Goal: Transaction & Acquisition: Purchase product/service

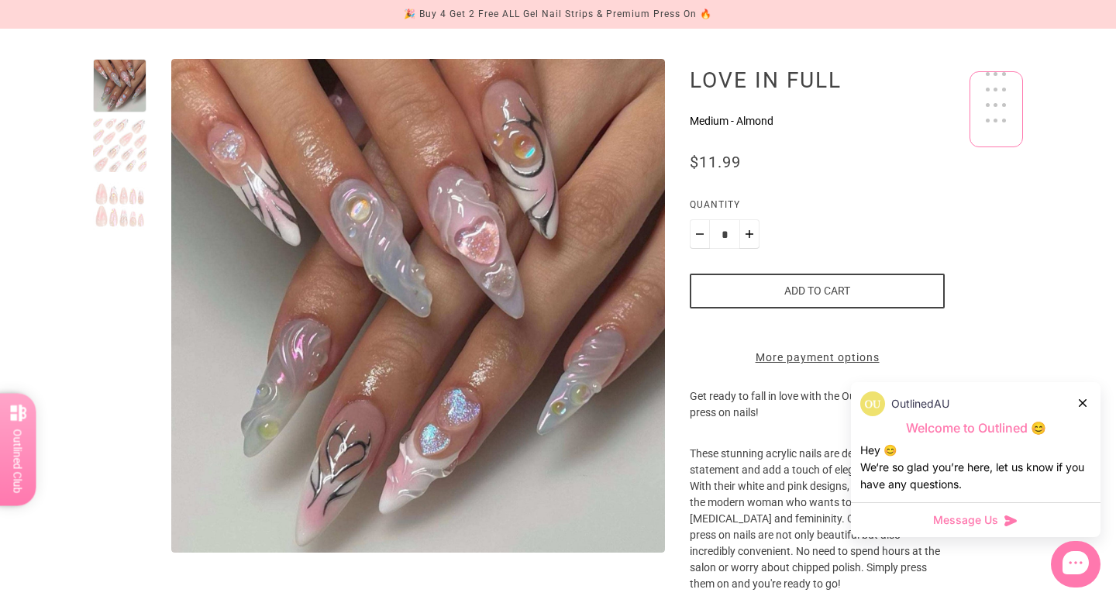
scroll to position [157, 0]
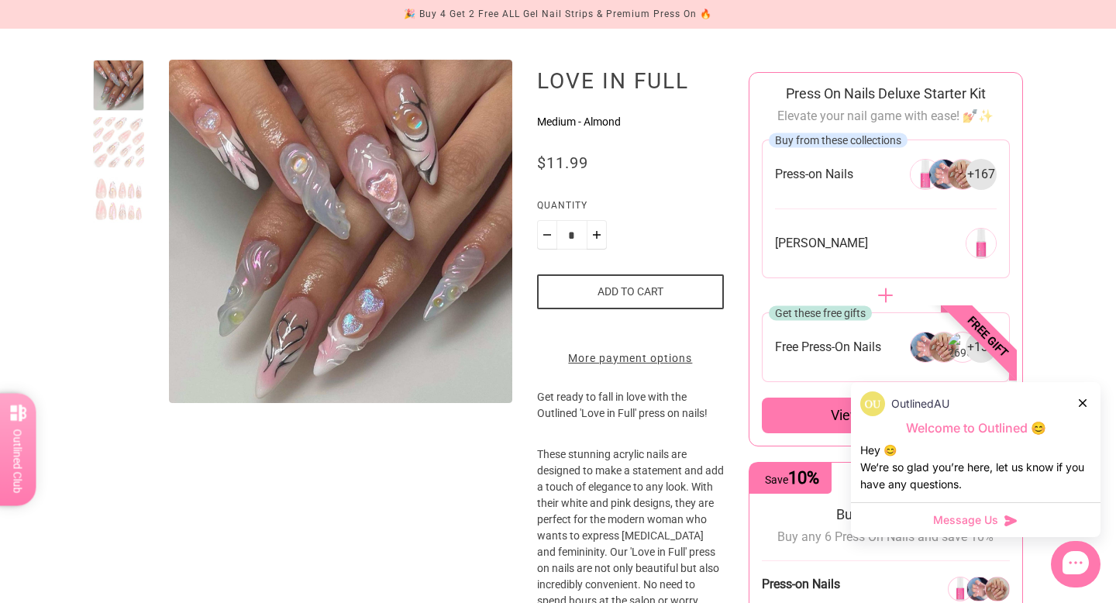
click at [106, 129] on div at bounding box center [118, 142] width 51 height 51
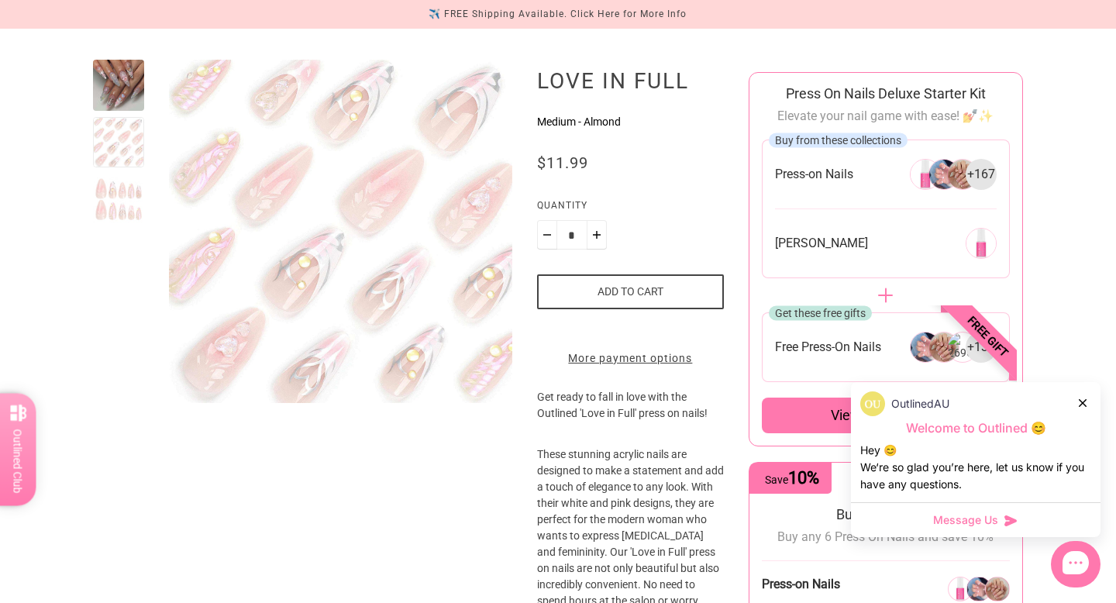
click at [1081, 402] on icon at bounding box center [1083, 403] width 8 height 8
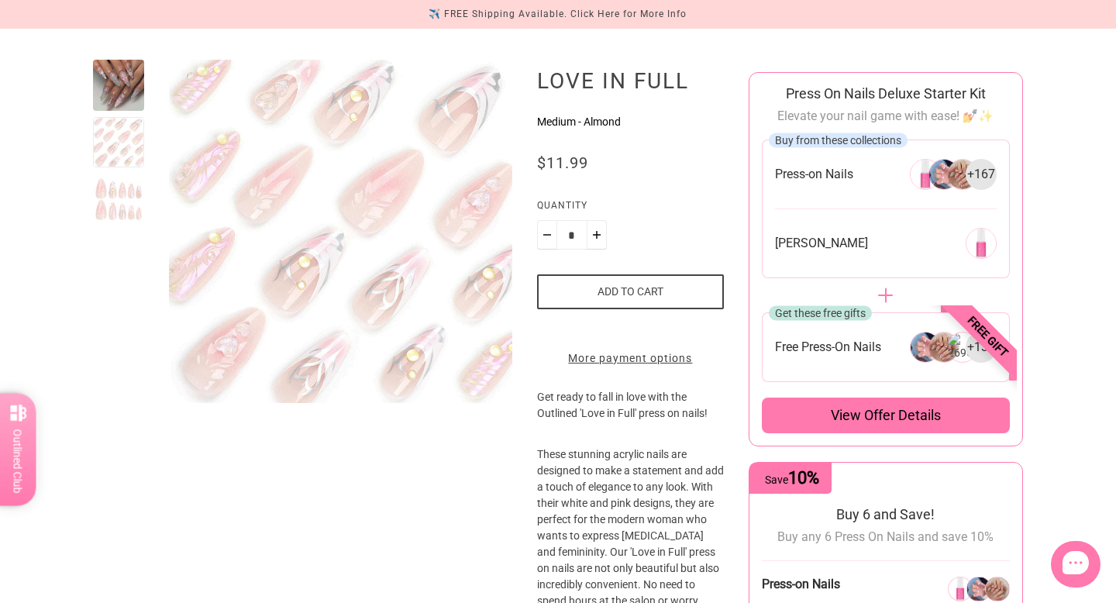
scroll to position [108, 0]
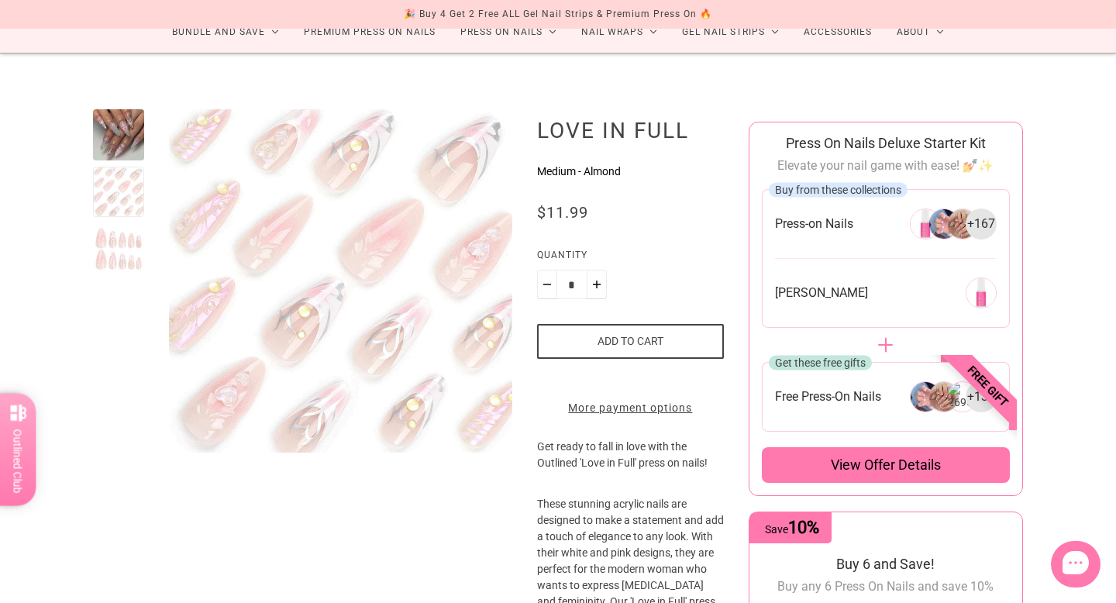
click at [93, 143] on div at bounding box center [118, 134] width 51 height 51
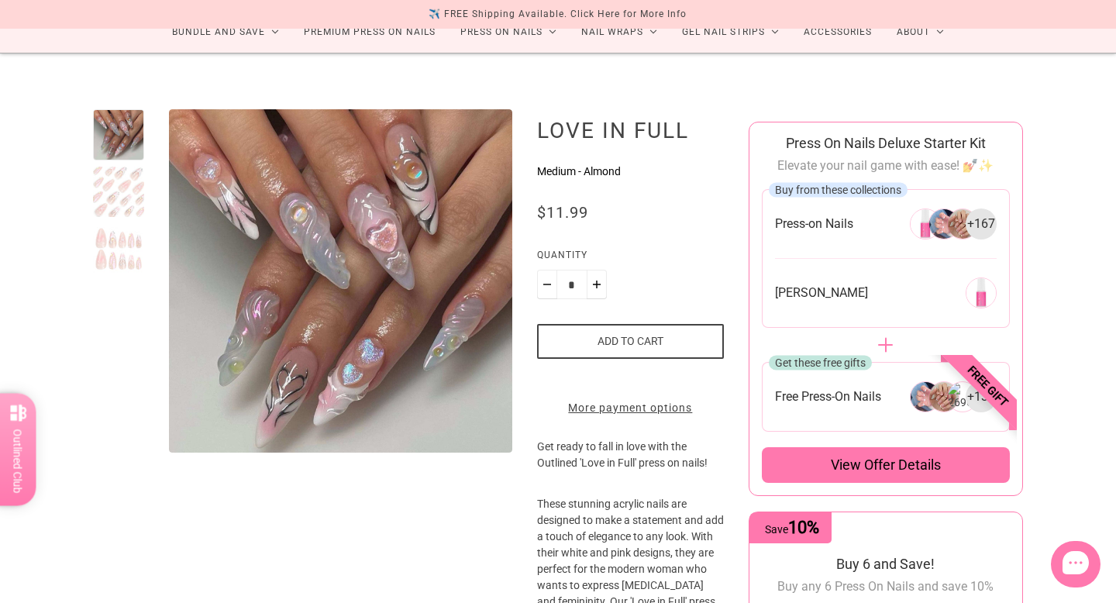
click at [107, 176] on div at bounding box center [118, 192] width 51 height 51
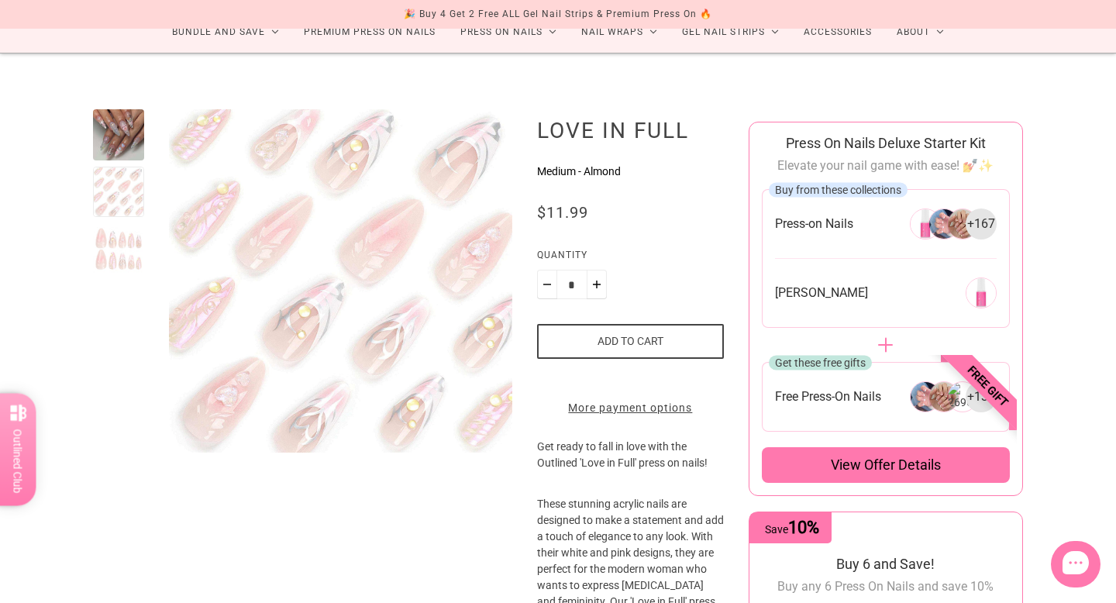
click at [141, 227] on div at bounding box center [118, 248] width 51 height 51
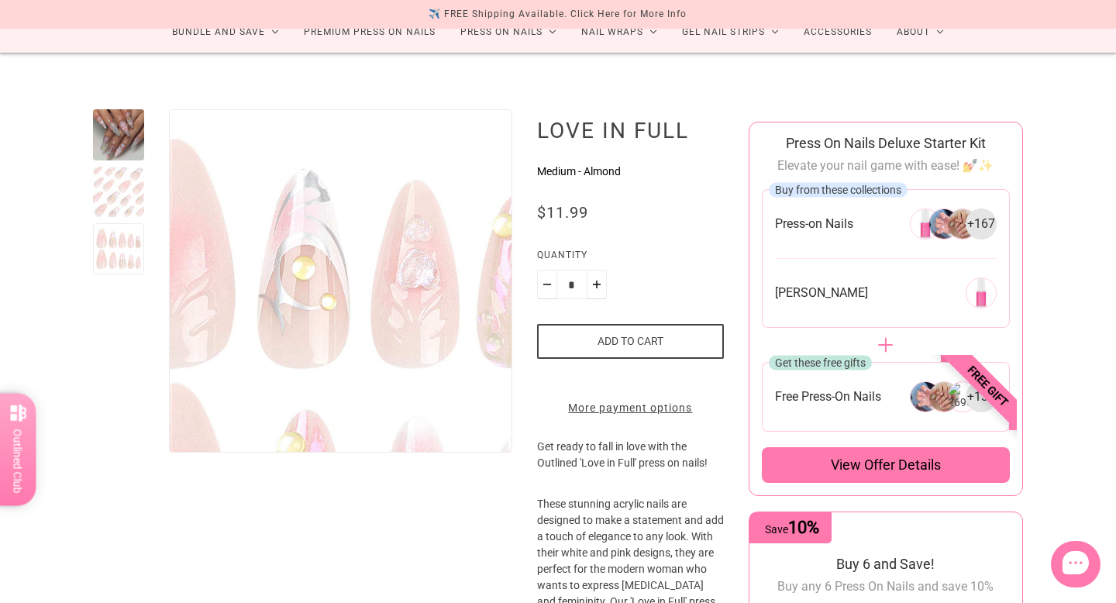
scroll to position [0, 0]
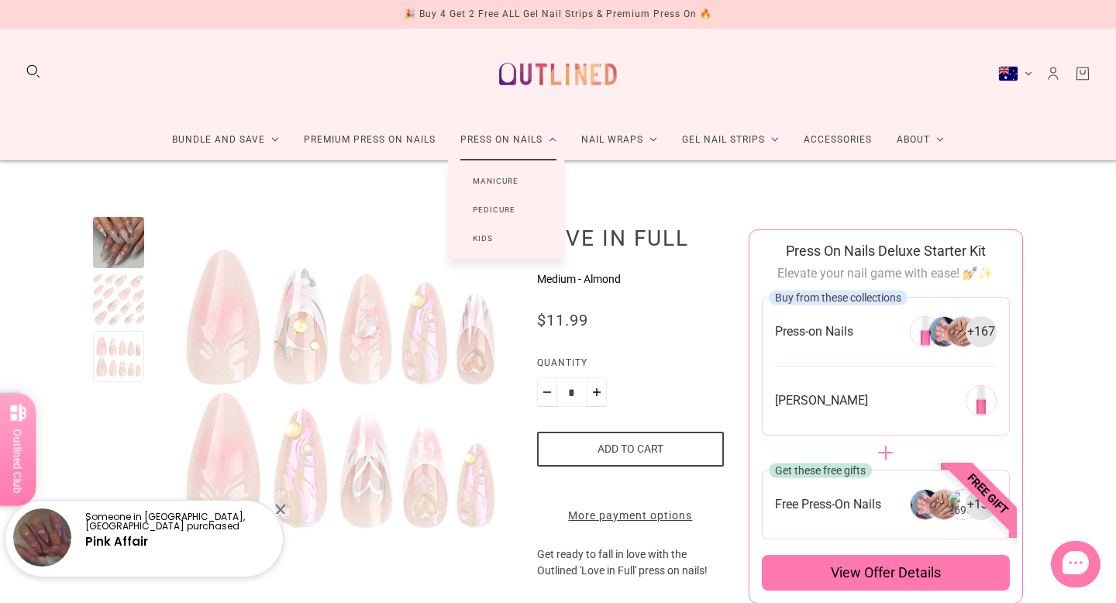
click at [493, 184] on link "Manicure" at bounding box center [495, 181] width 95 height 29
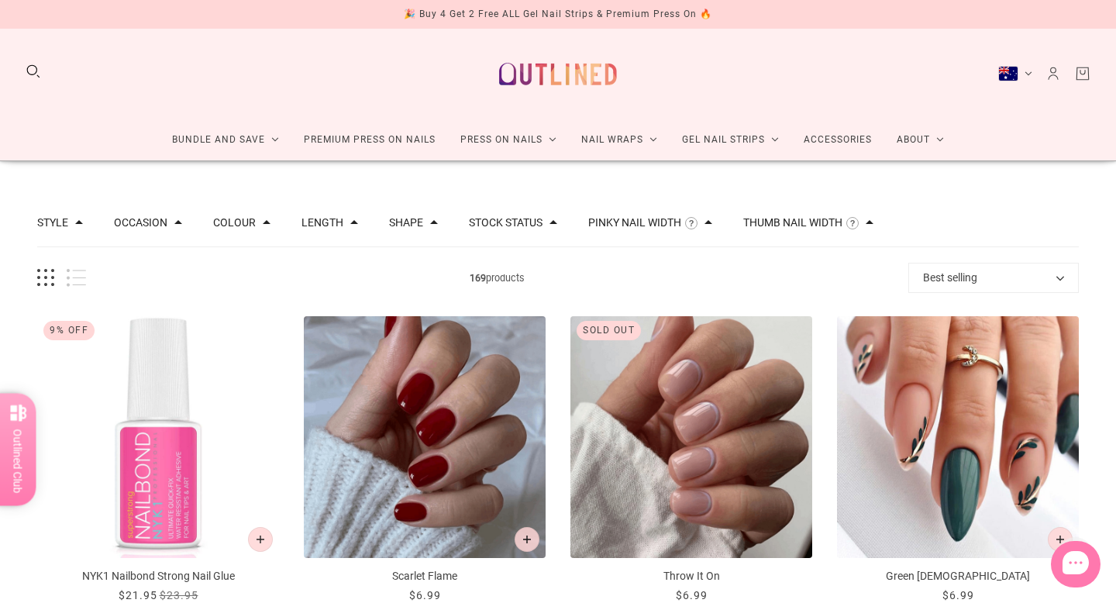
scroll to position [881, 0]
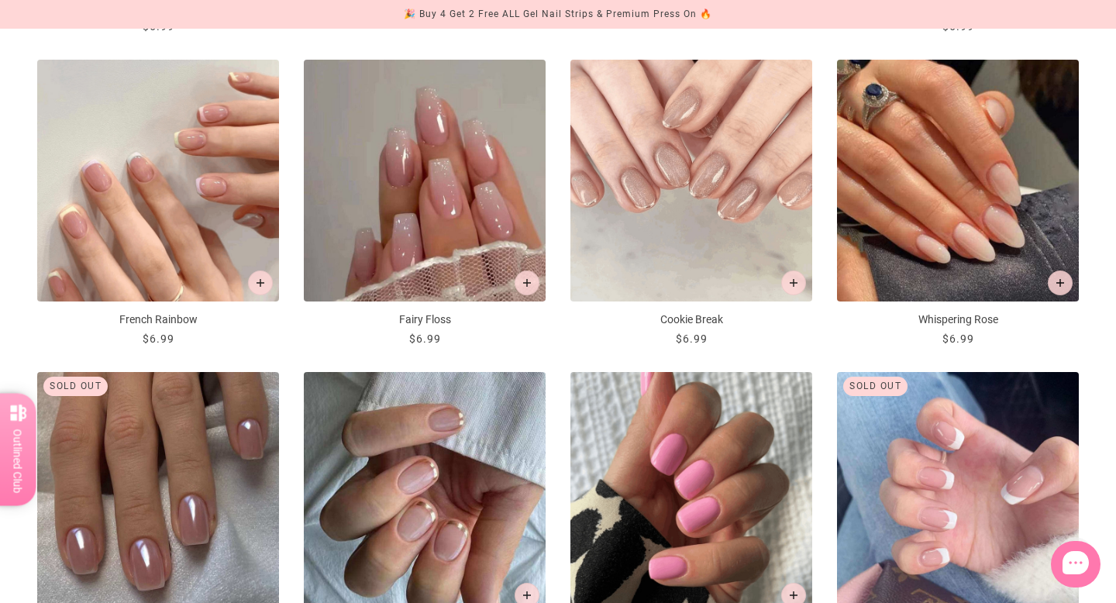
click at [116, 168] on img "French Rainbow" at bounding box center [158, 181] width 242 height 242
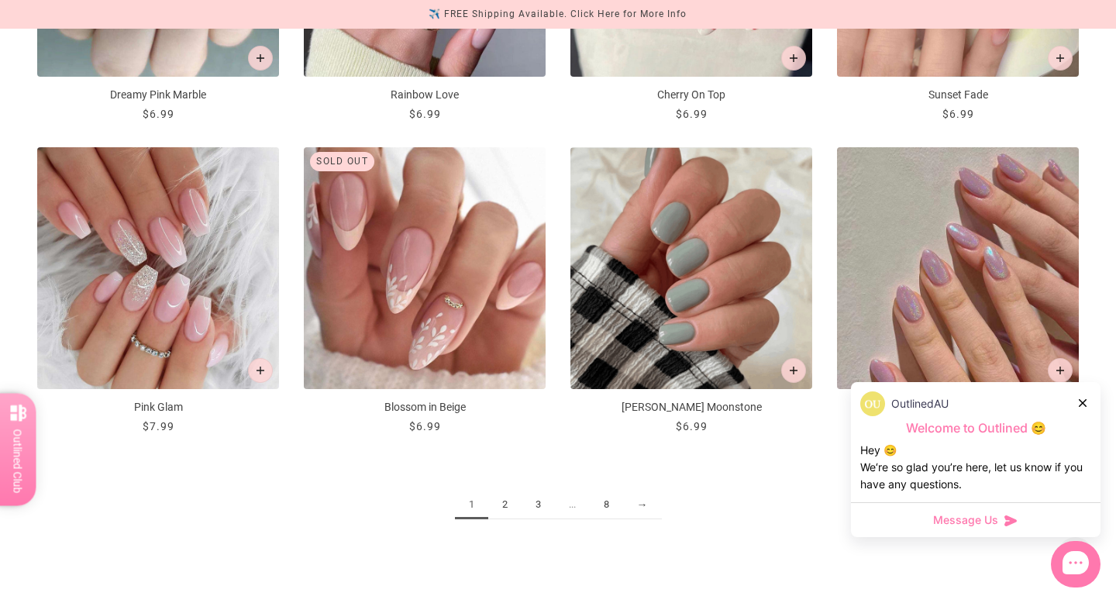
scroll to position [1826, 0]
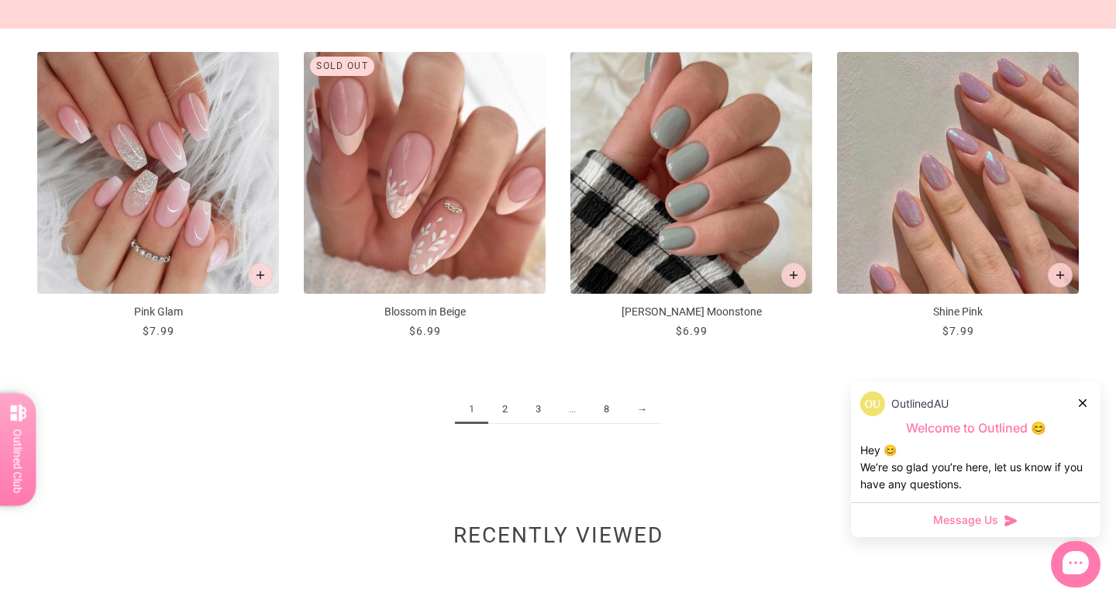
click at [500, 412] on link "2" at bounding box center [504, 409] width 33 height 29
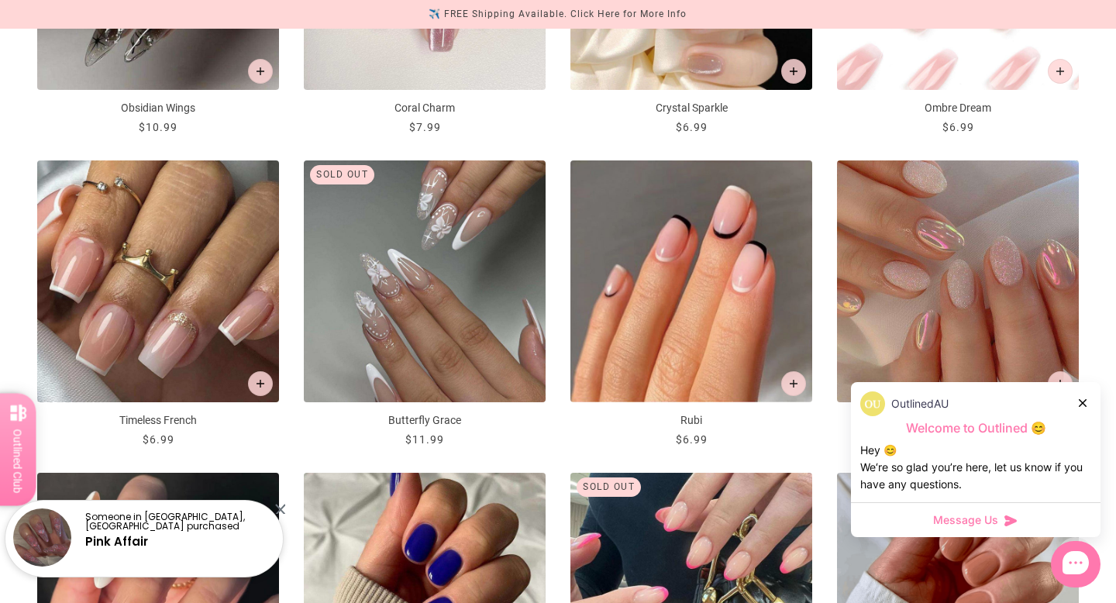
scroll to position [1102, 0]
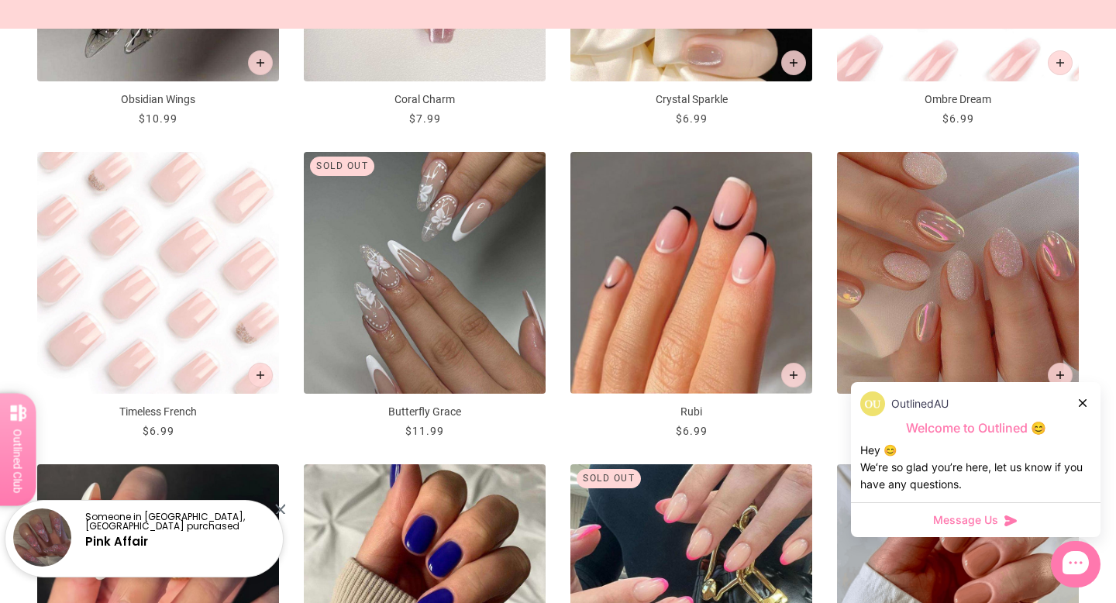
click at [129, 302] on img "Timeless French" at bounding box center [158, 273] width 242 height 242
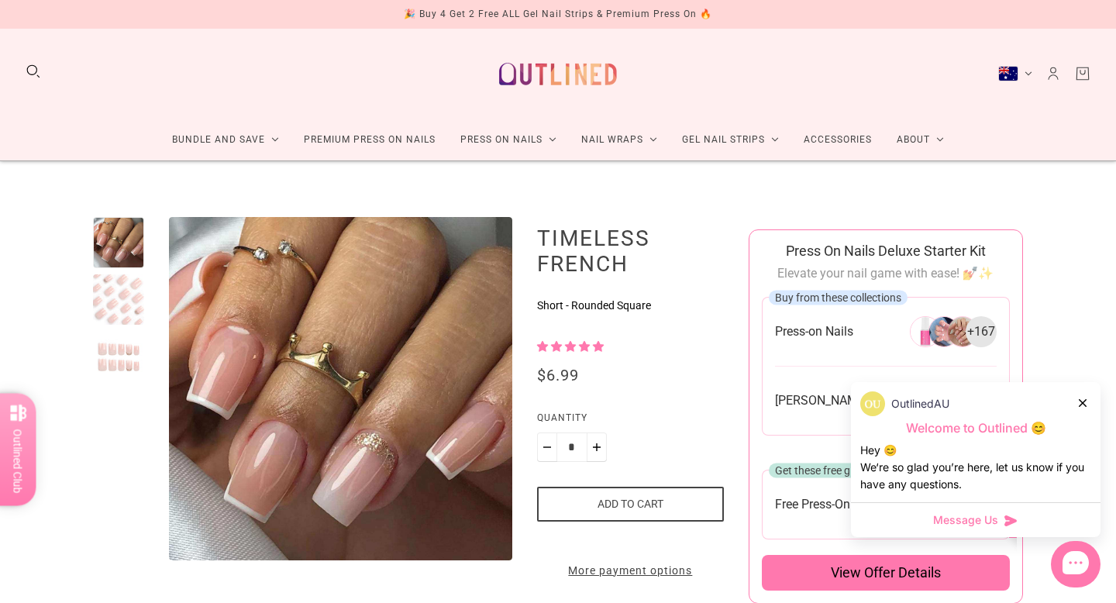
click at [122, 302] on div at bounding box center [118, 299] width 51 height 51
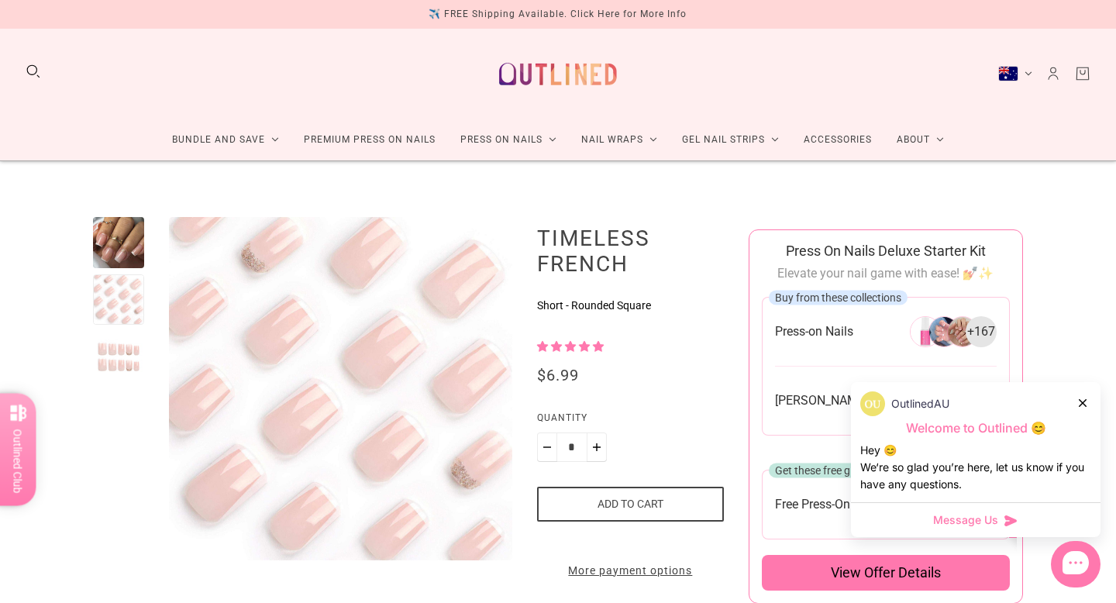
click at [119, 357] on div at bounding box center [118, 356] width 51 height 51
